Goal: Book appointment/travel/reservation

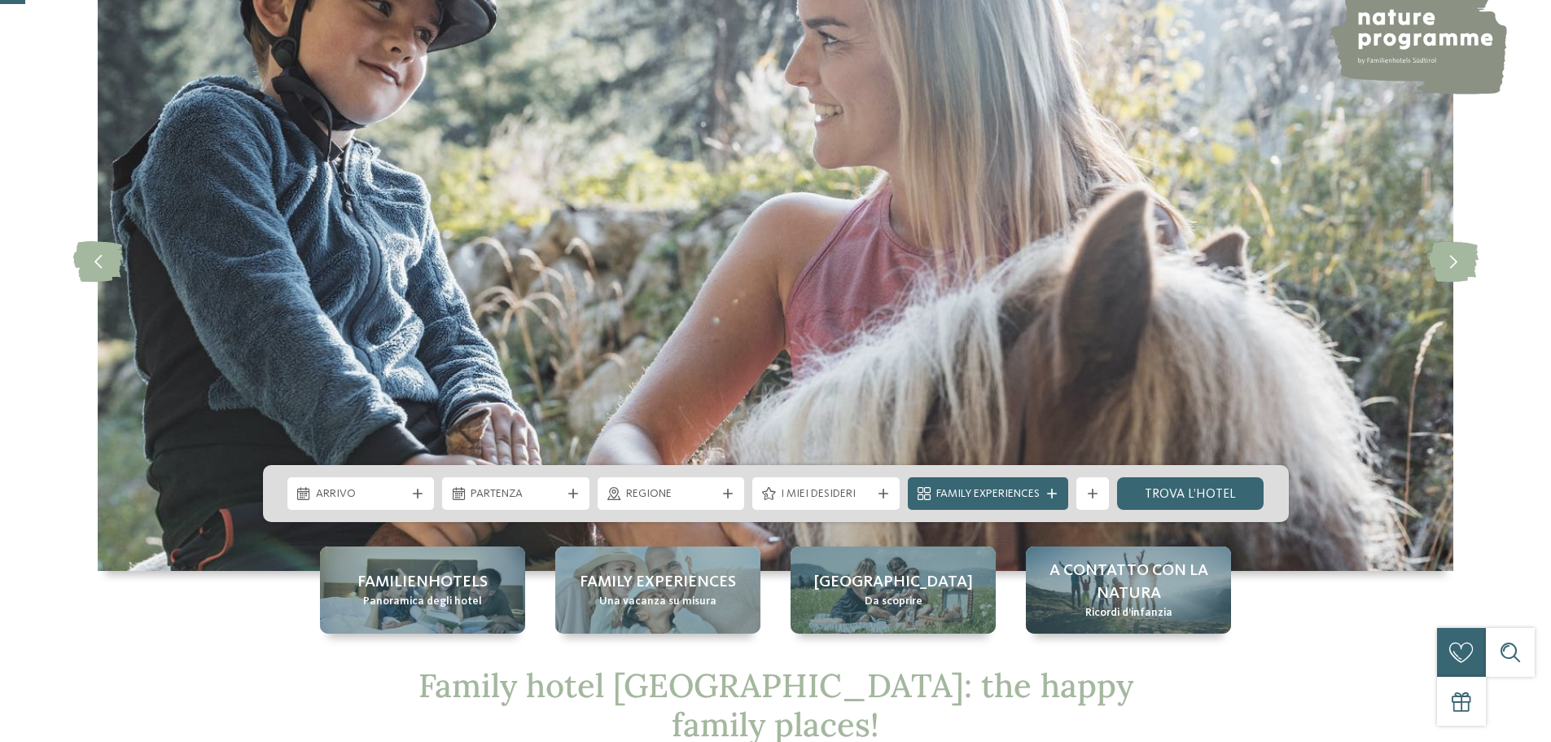
scroll to position [245, 0]
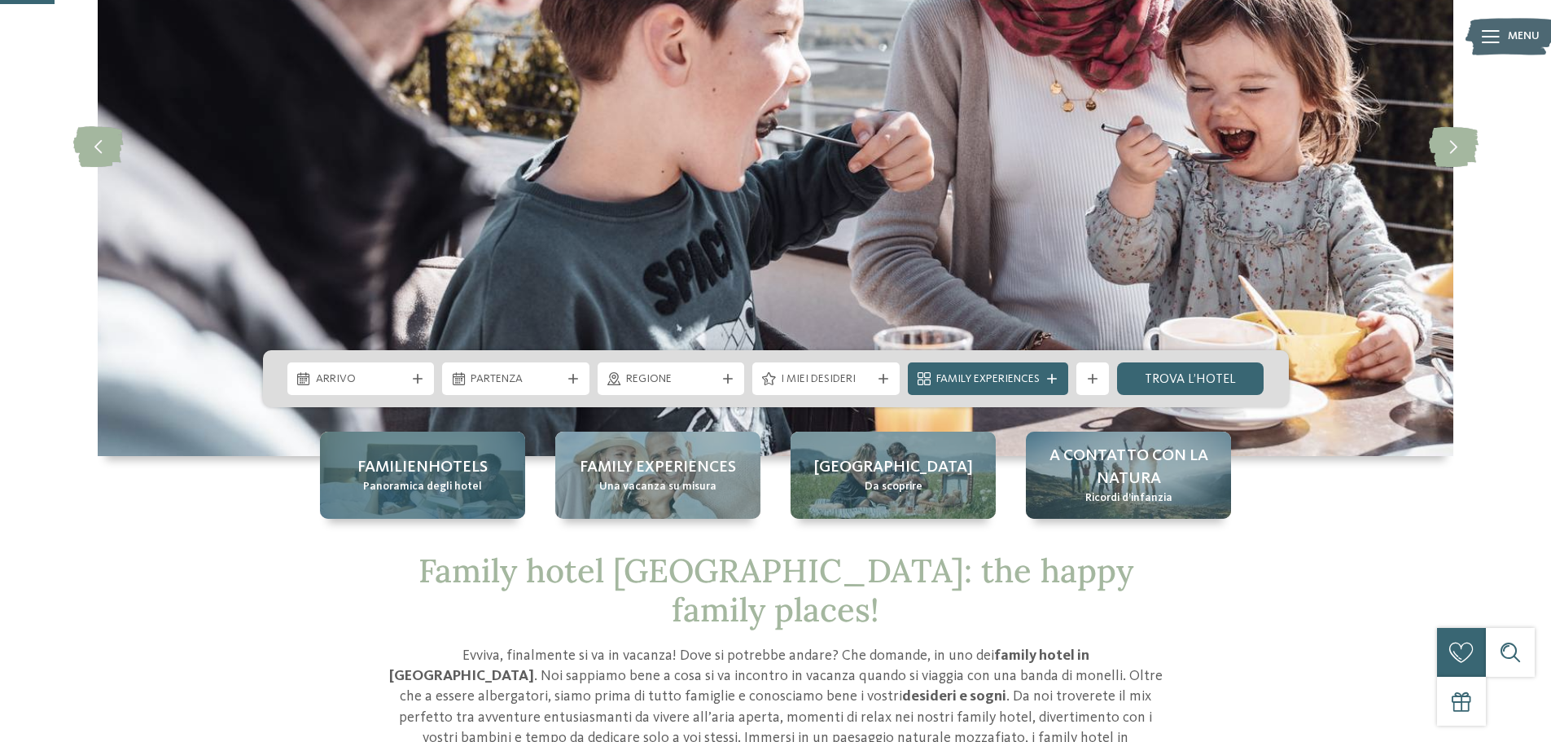
click at [429, 499] on div "Familienhotels Panoramica degli hotel" at bounding box center [422, 475] width 205 height 87
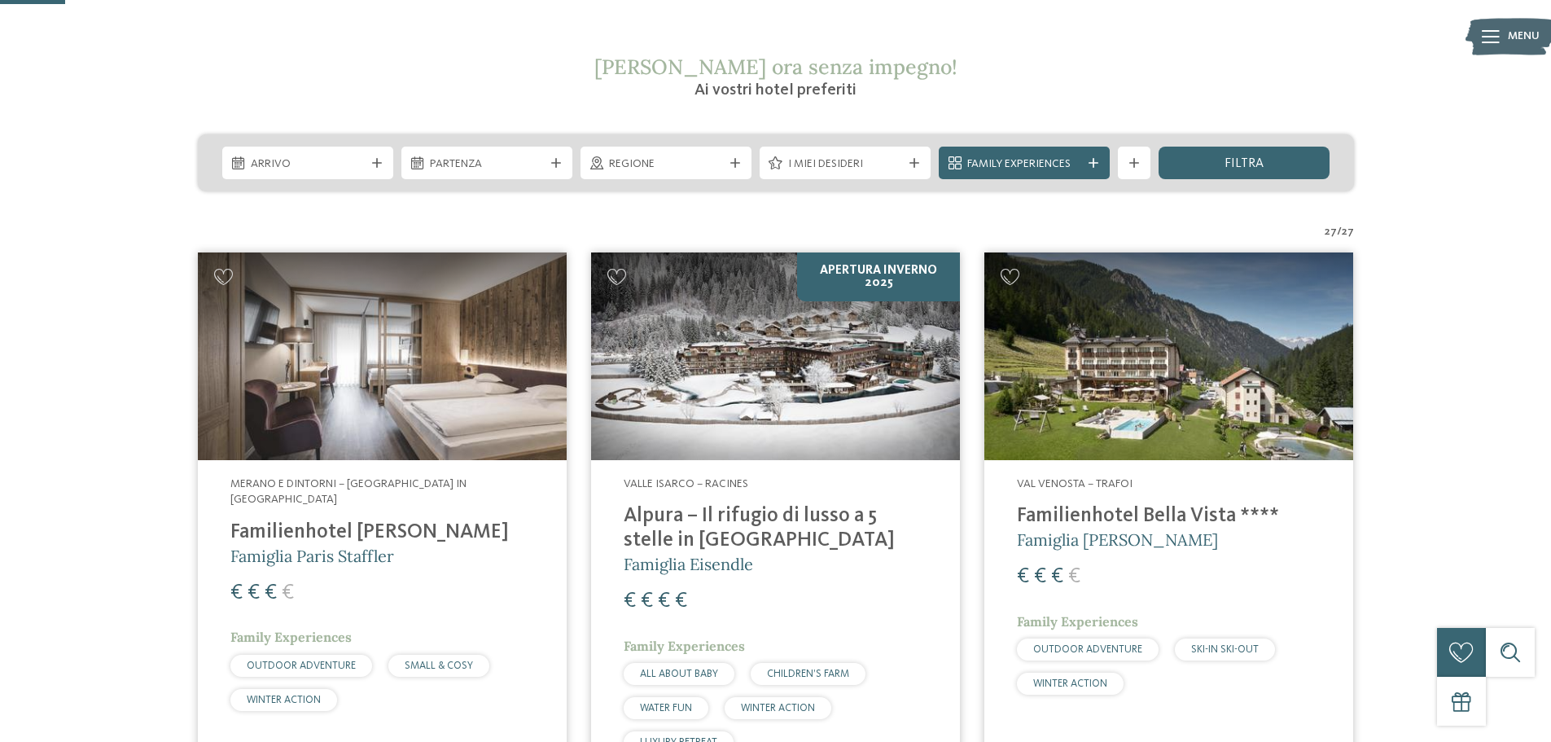
scroll to position [234, 0]
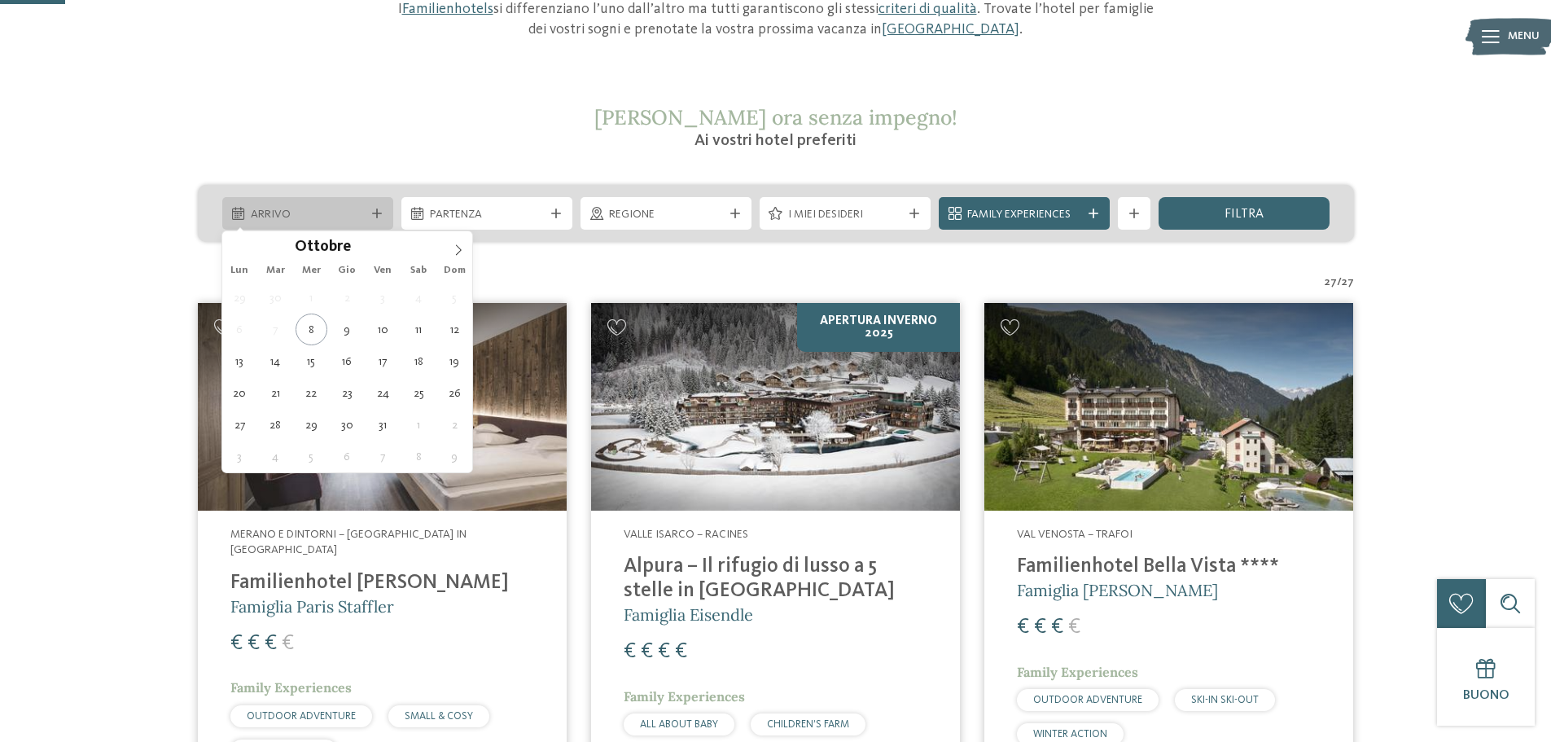
click at [372, 204] on div "Arrivo" at bounding box center [307, 213] width 171 height 33
click at [458, 244] on icon at bounding box center [458, 249] width 11 height 11
click at [458, 246] on icon at bounding box center [458, 249] width 11 height 11
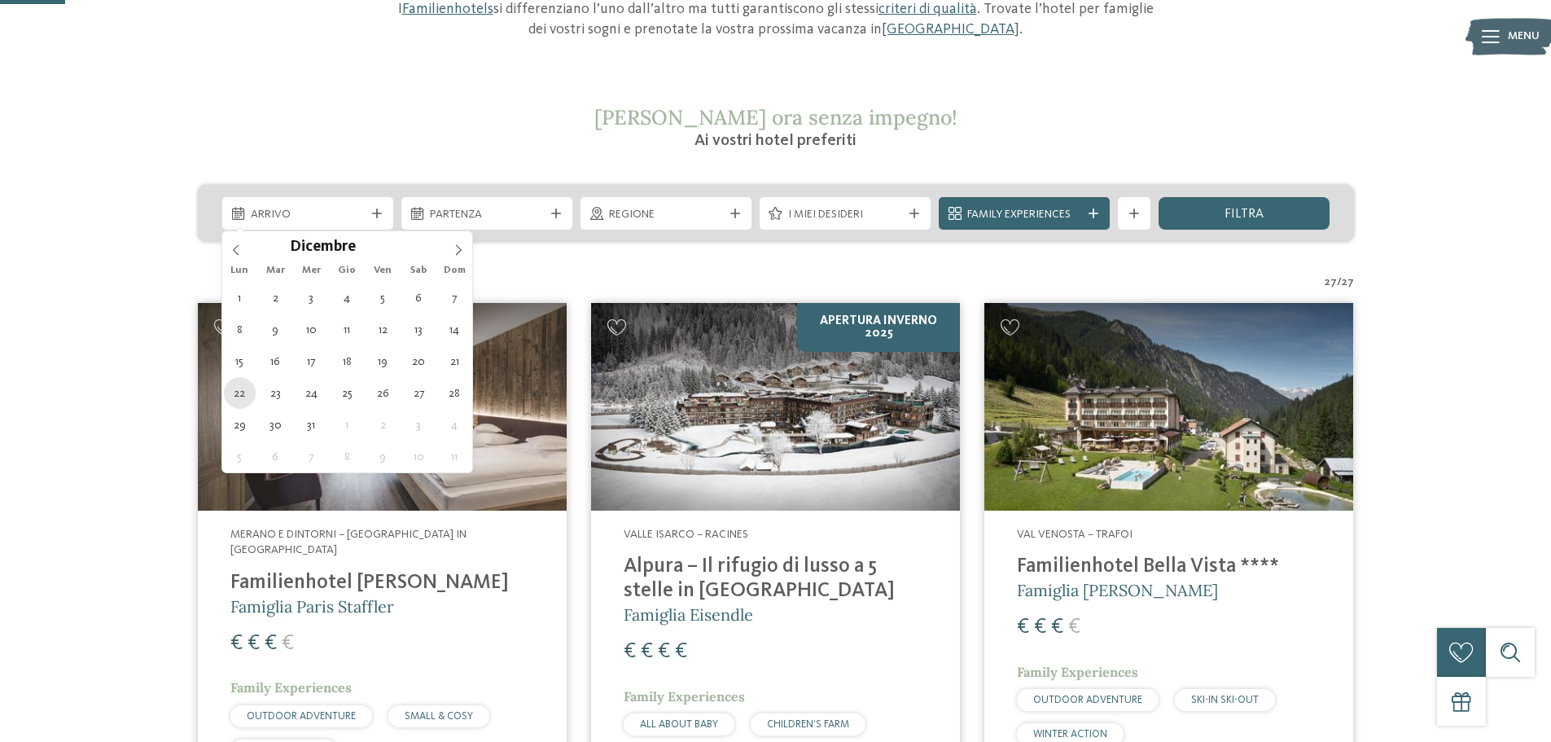
type div "22.12.2025"
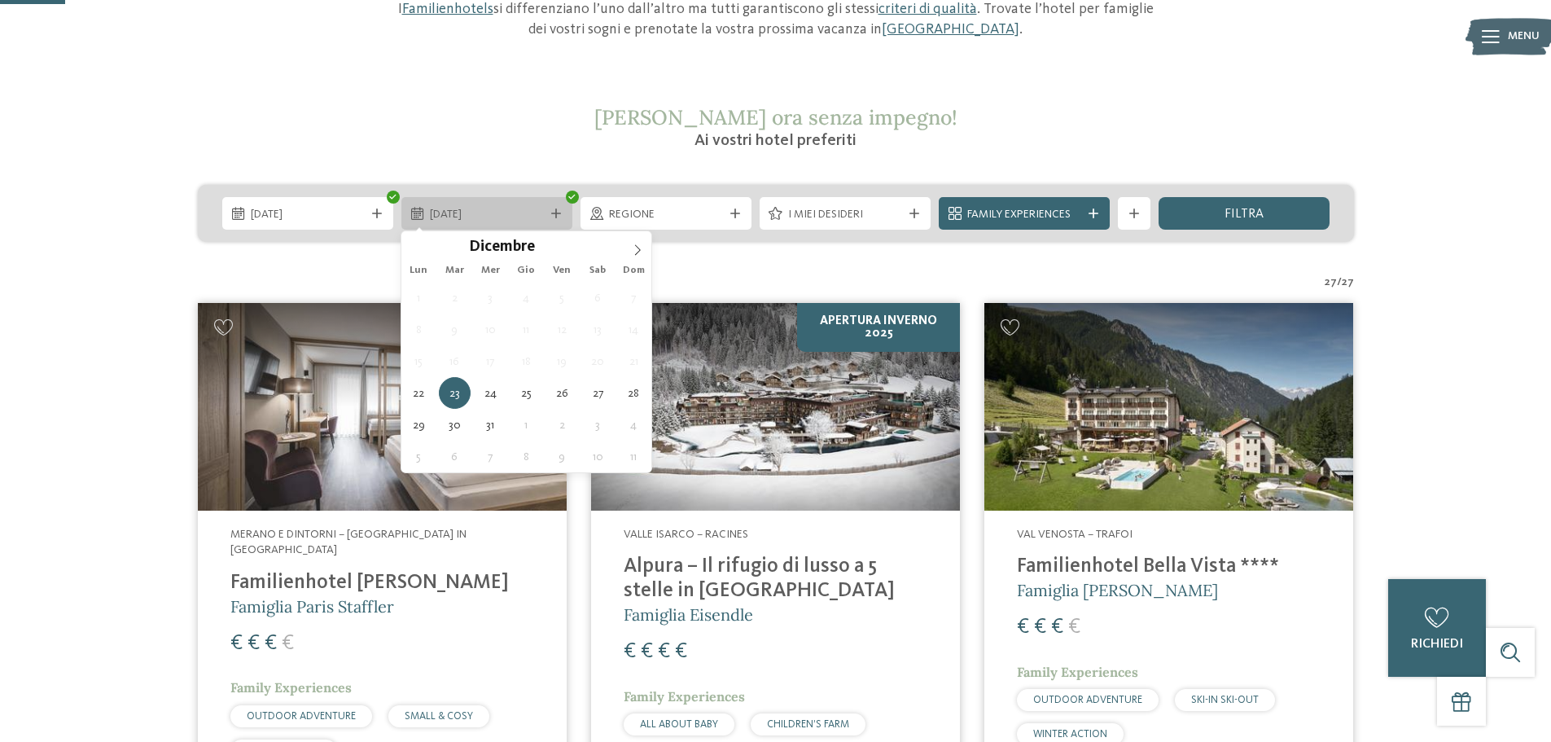
click at [552, 211] on icon at bounding box center [556, 213] width 10 height 10
type div "27.12.2025"
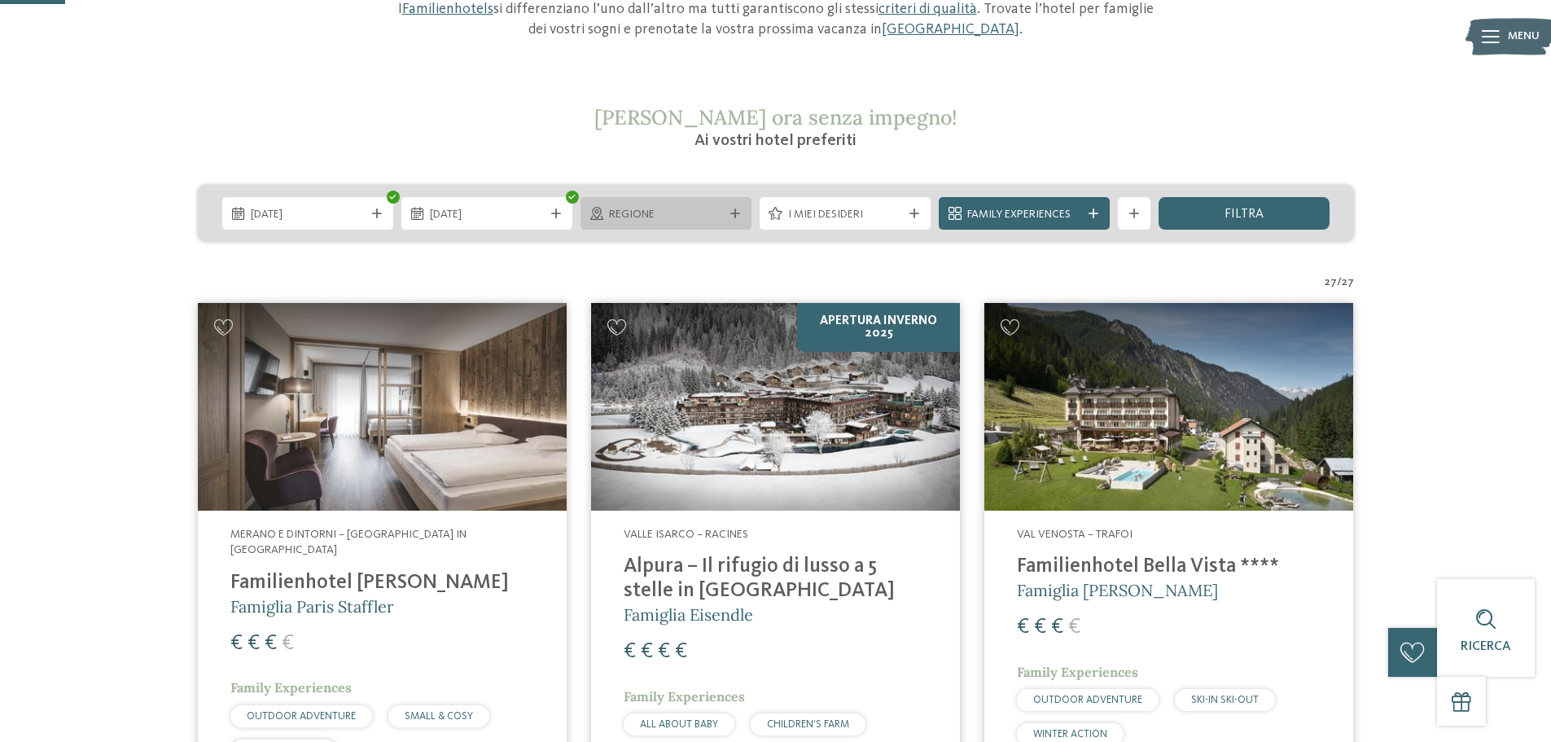
click at [735, 208] on icon at bounding box center [735, 213] width 10 height 10
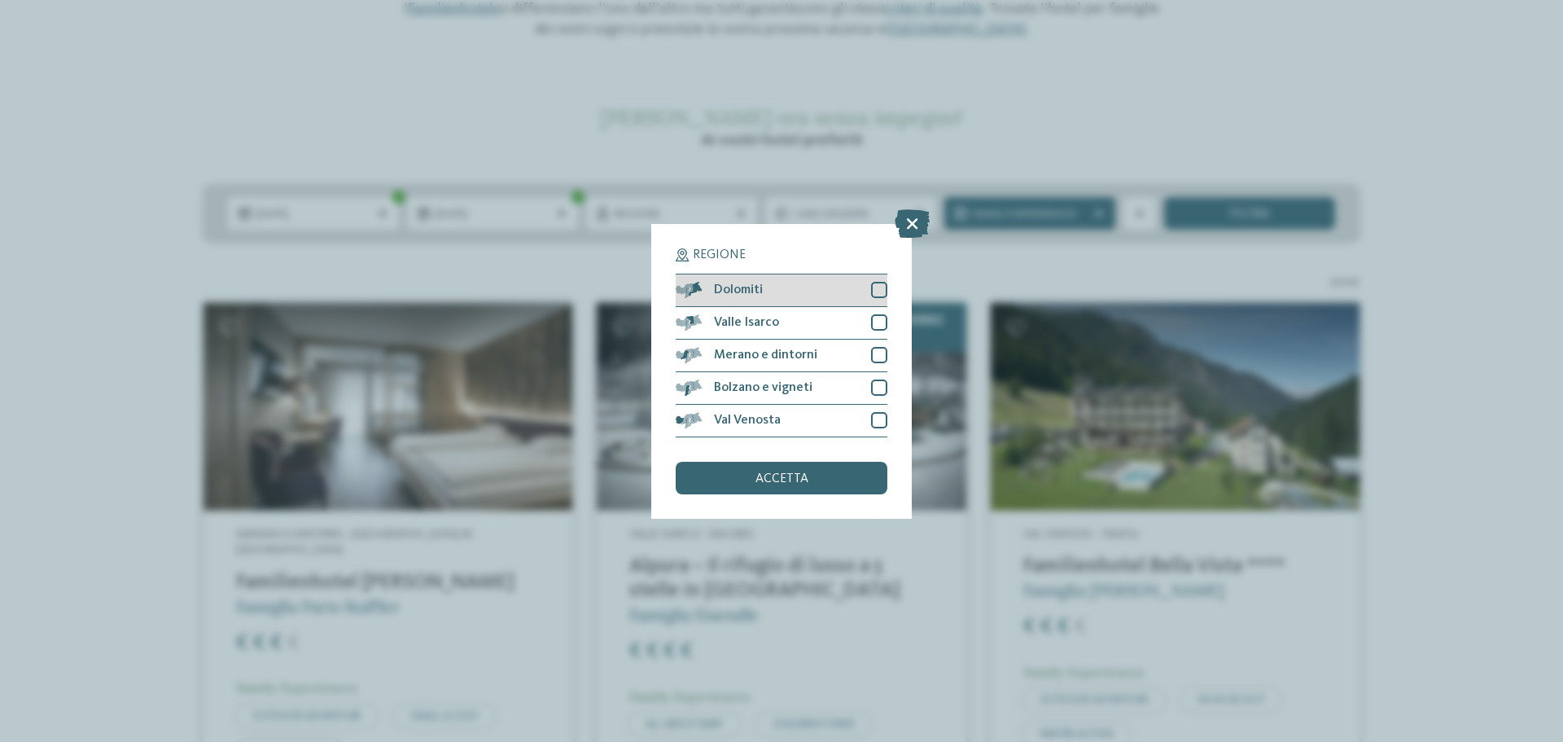
click at [883, 288] on div at bounding box center [879, 290] width 16 height 16
click at [876, 330] on div at bounding box center [879, 322] width 16 height 16
click at [844, 485] on div "accetta" at bounding box center [782, 478] width 212 height 33
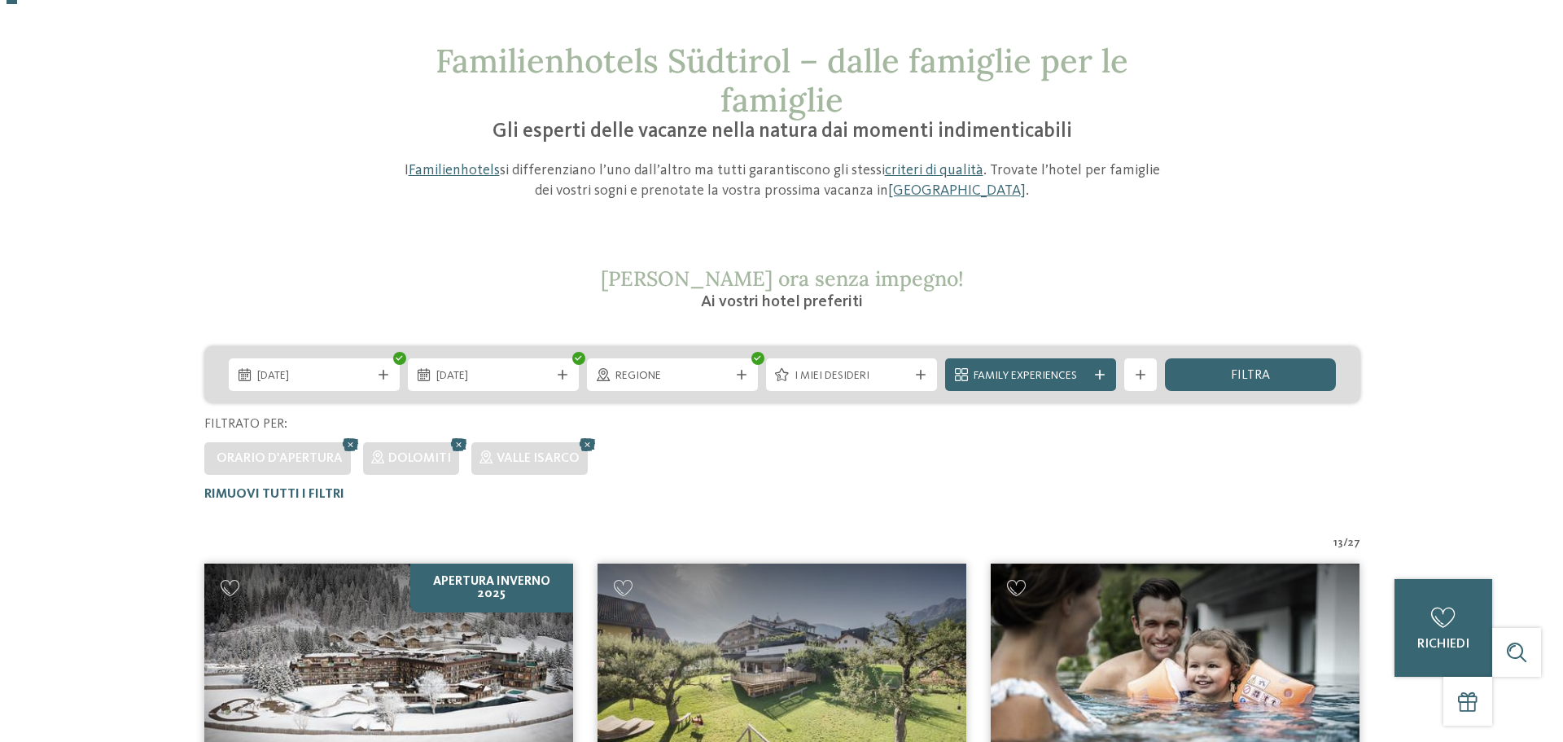
scroll to position [0, 0]
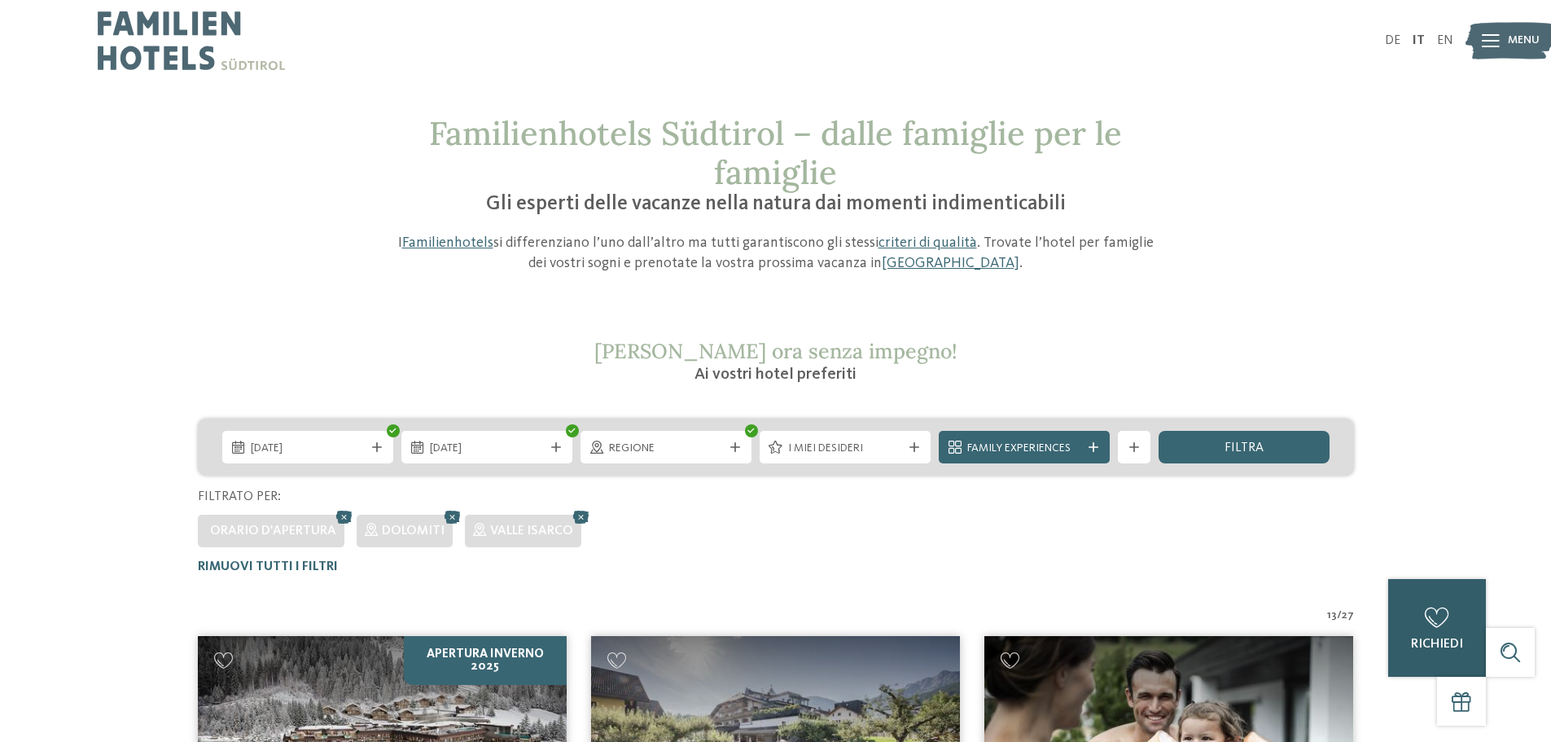
click at [1423, 637] on span "richiedi" at bounding box center [1437, 643] width 52 height 13
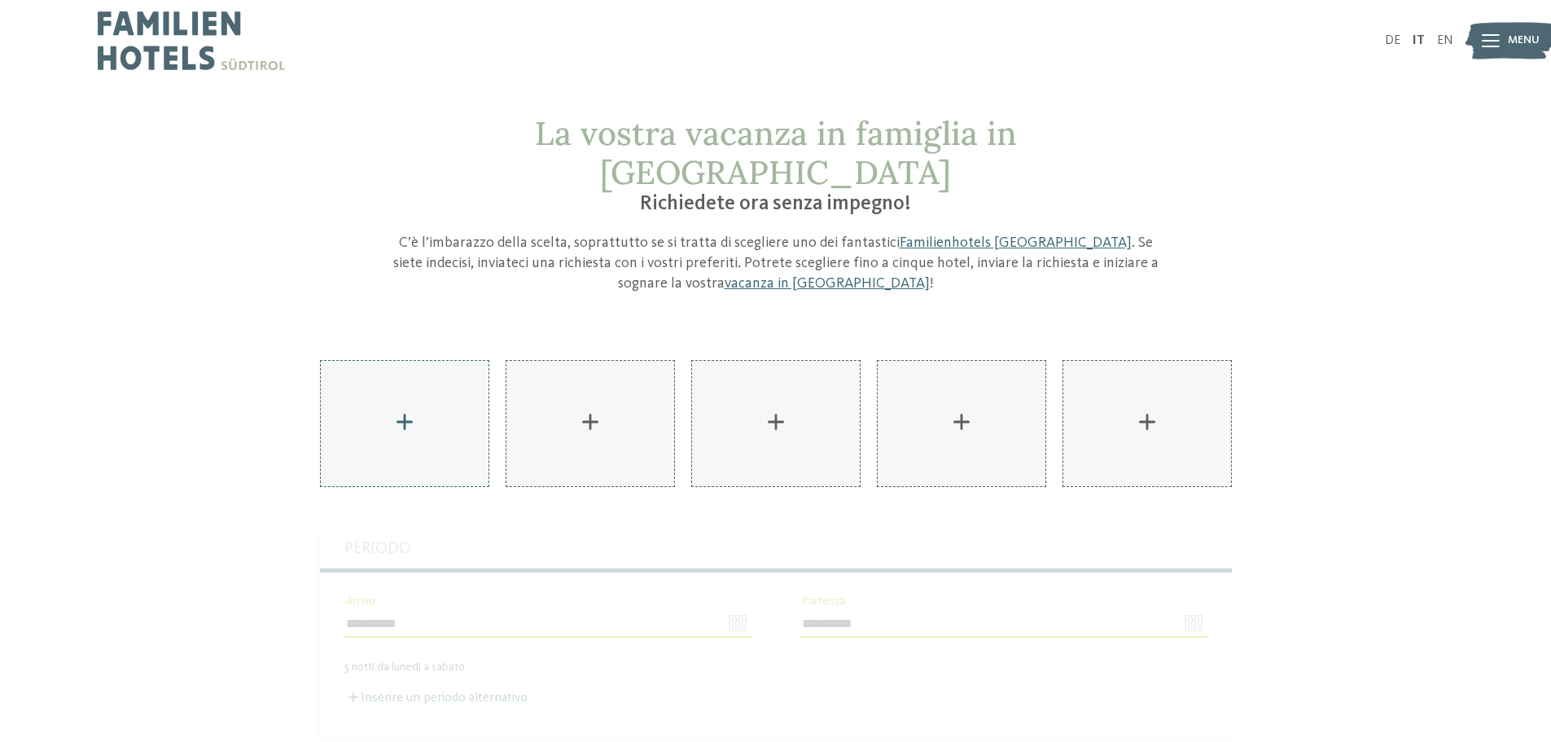
click at [398, 362] on div "AKI Family Resort PLOSE aggiungere" at bounding box center [405, 423] width 168 height 125
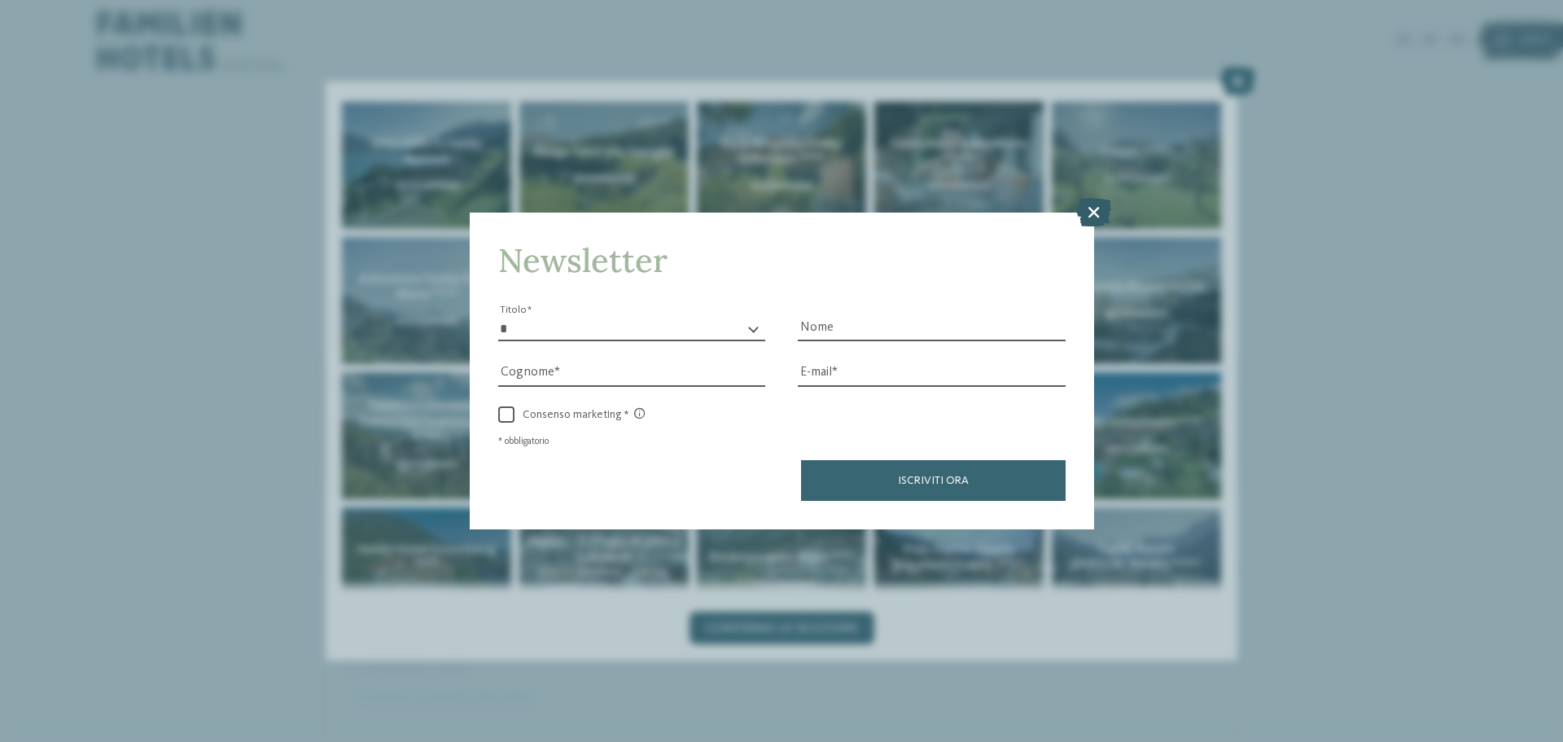
click at [1090, 215] on icon at bounding box center [1093, 212] width 35 height 28
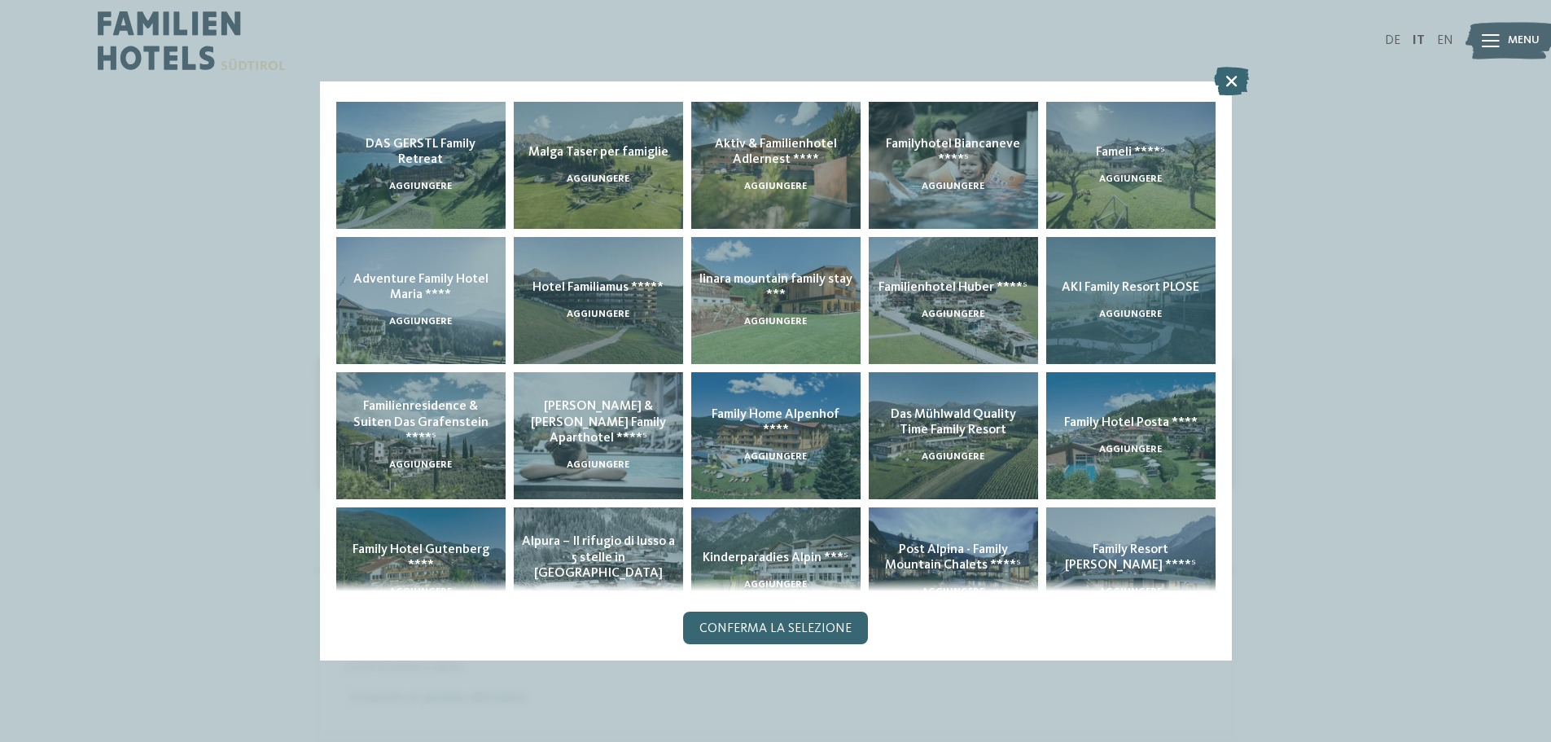
click at [1174, 316] on div "AKI Family Resort PLOSE aggiungere" at bounding box center [1130, 300] width 169 height 127
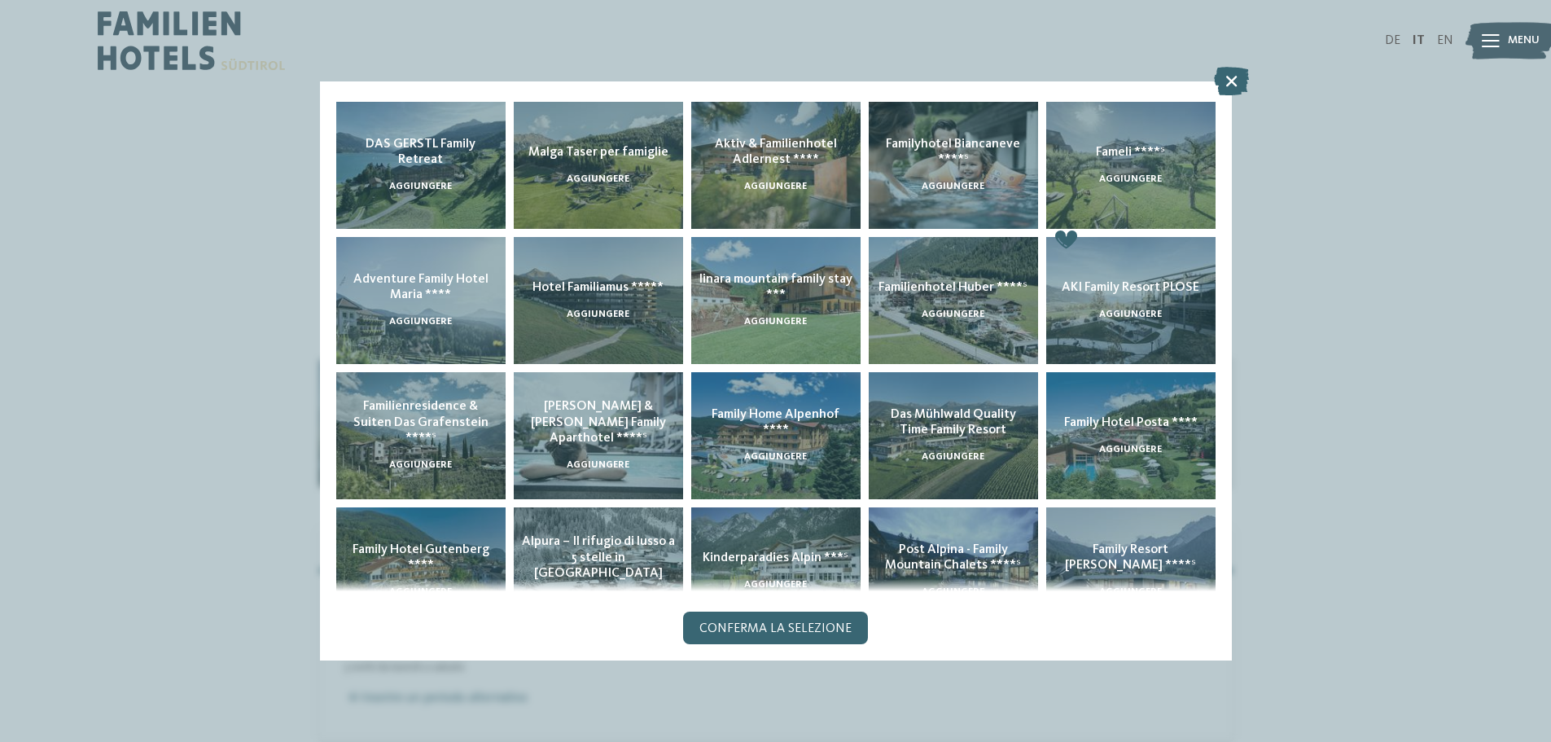
click at [1241, 77] on div "DE IT EN Menu" at bounding box center [1115, 40] width 678 height 81
